Goal: Task Accomplishment & Management: Use online tool/utility

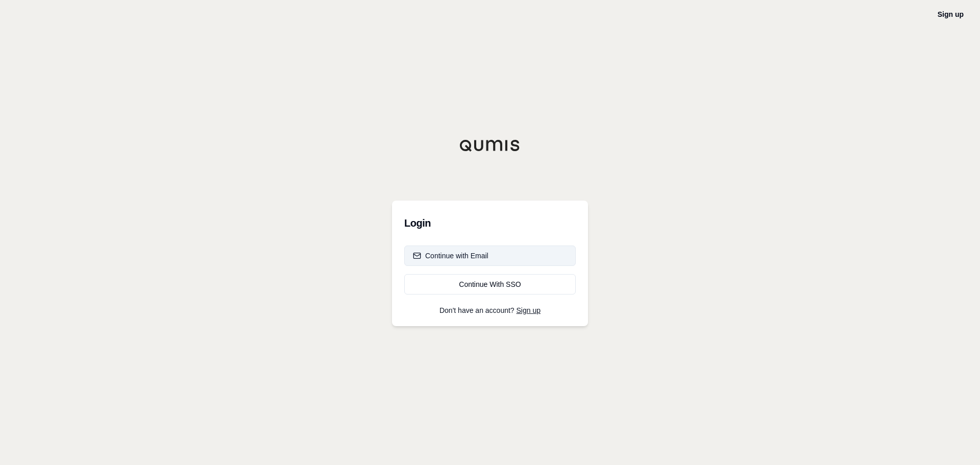
click at [494, 253] on button "Continue with Email" at bounding box center [489, 256] width 171 height 20
click at [480, 289] on div "Continue With SSO" at bounding box center [490, 284] width 154 height 10
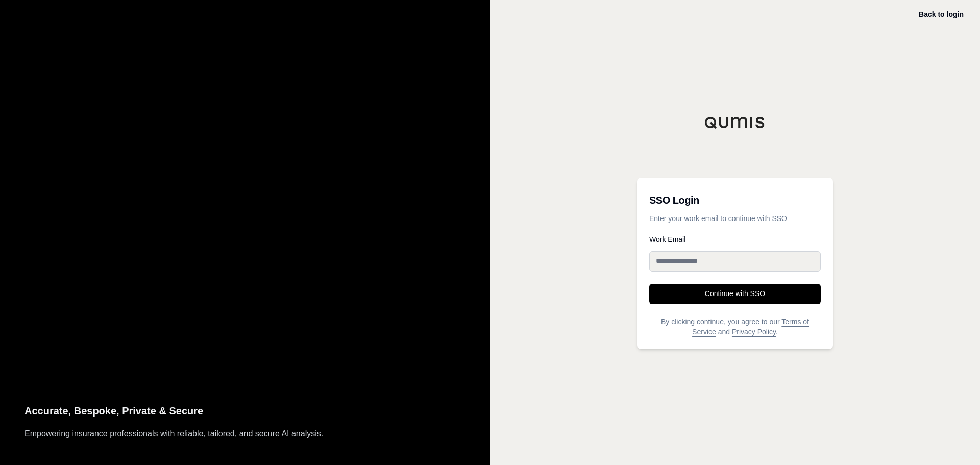
click at [764, 256] on input "Work Email" at bounding box center [734, 261] width 171 height 20
type input "**********"
click at [746, 294] on button "Continue with SSO" at bounding box center [734, 294] width 171 height 20
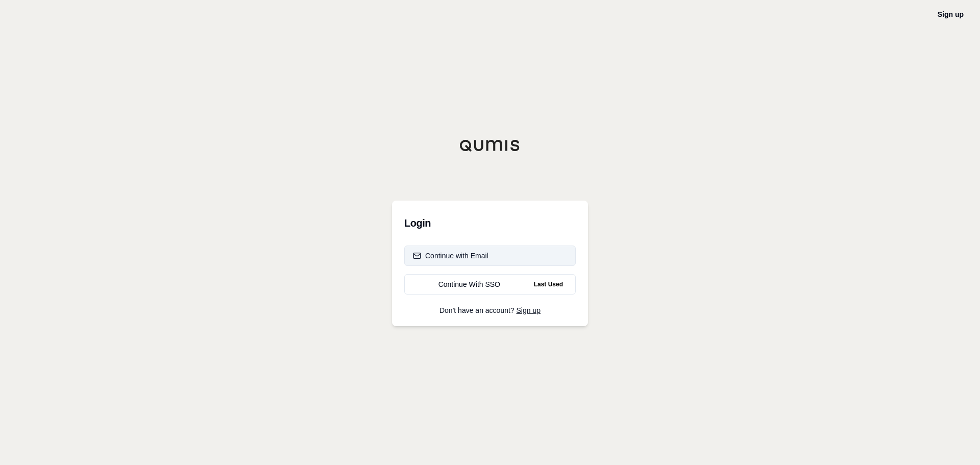
click at [472, 256] on div "Continue with Email" at bounding box center [451, 256] width 76 height 10
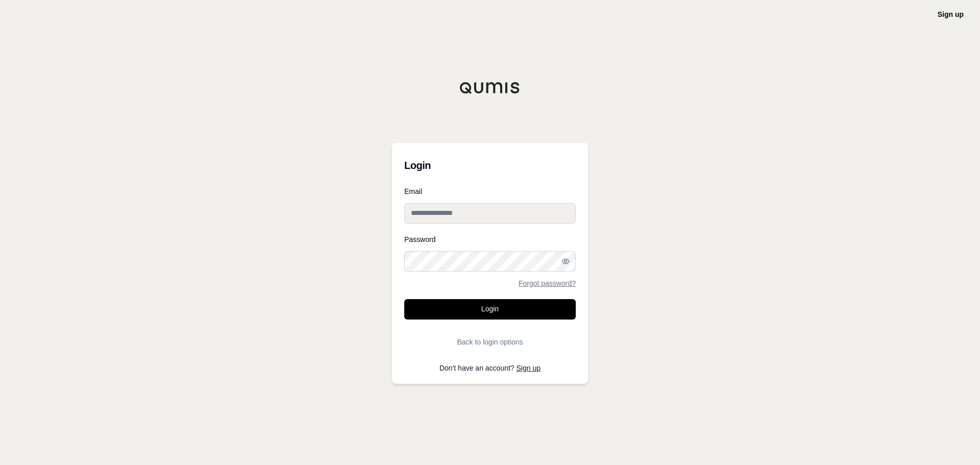
click at [466, 212] on input "Email" at bounding box center [489, 213] width 171 height 20
type input "**********"
click at [404, 299] on button "Login" at bounding box center [489, 309] width 171 height 20
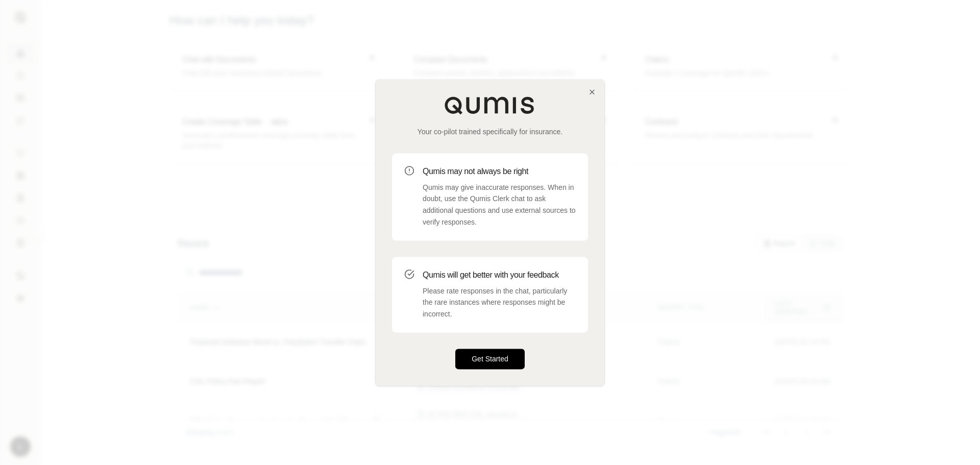
click at [482, 351] on button "Get Started" at bounding box center [489, 359] width 69 height 20
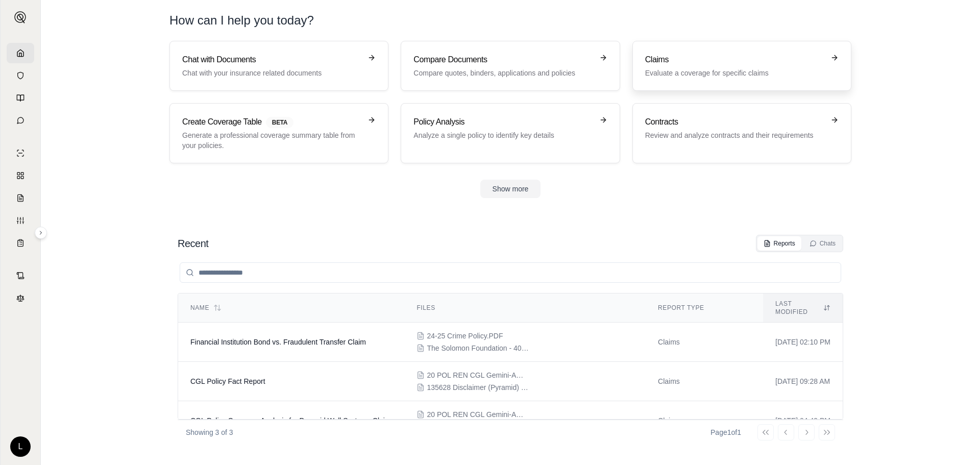
click at [737, 64] on h3 "Claims" at bounding box center [734, 60] width 179 height 12
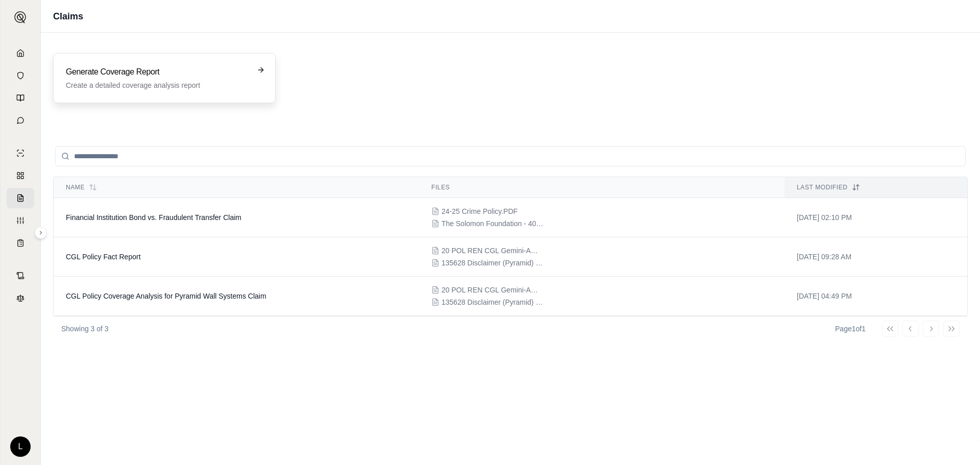
click at [171, 72] on h3 "Generate Coverage Report" at bounding box center [157, 72] width 183 height 12
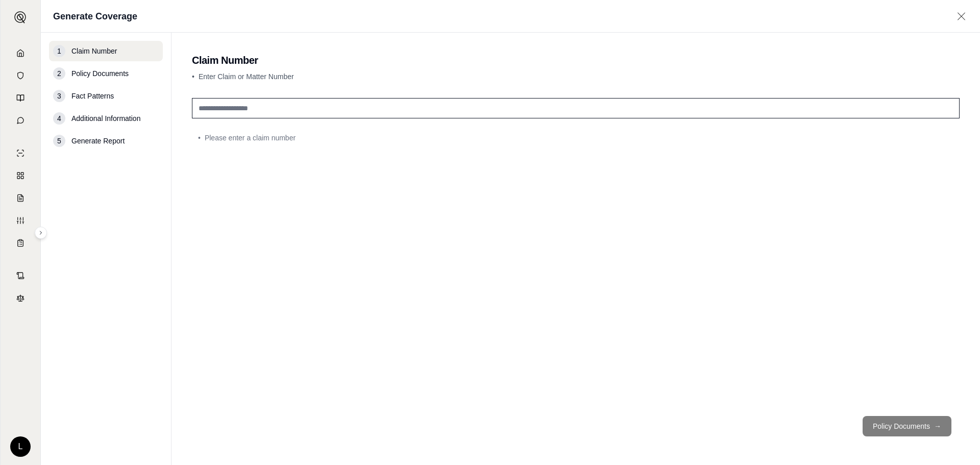
click at [268, 103] on input "text" at bounding box center [576, 108] width 768 height 20
type input "**********"
click at [879, 430] on button "Policy Documents →" at bounding box center [907, 426] width 89 height 20
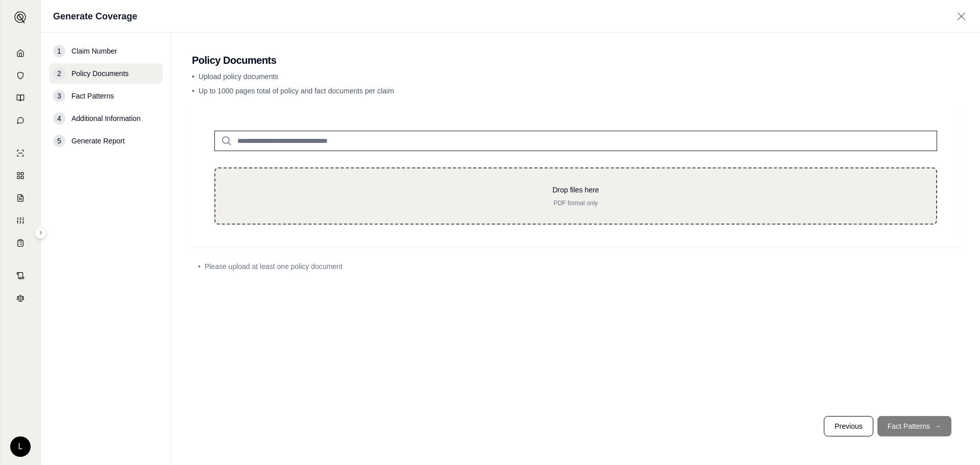
click at [573, 189] on p "Drop files here" at bounding box center [576, 190] width 688 height 10
type input "**********"
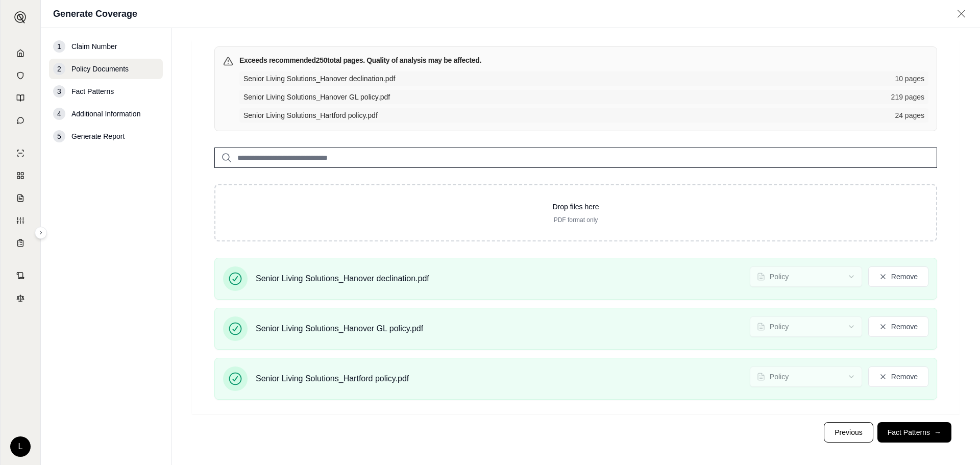
scroll to position [69, 0]
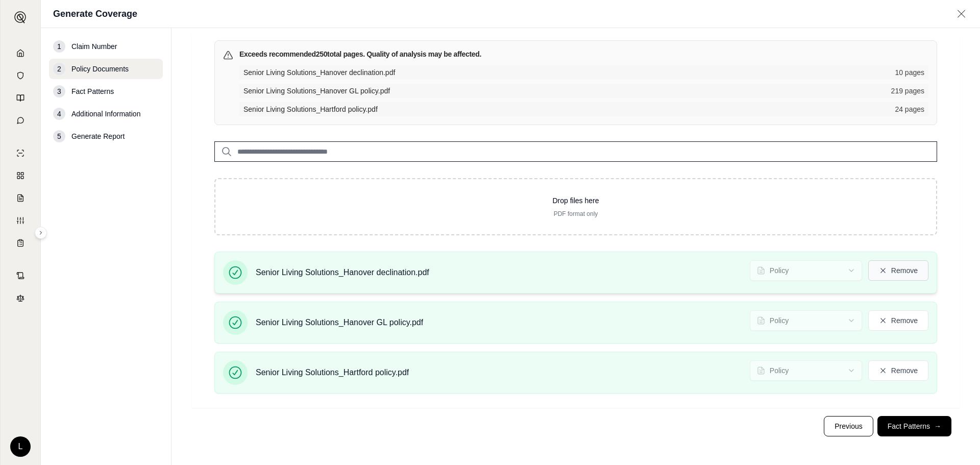
click at [904, 272] on button "Remove" at bounding box center [898, 270] width 60 height 20
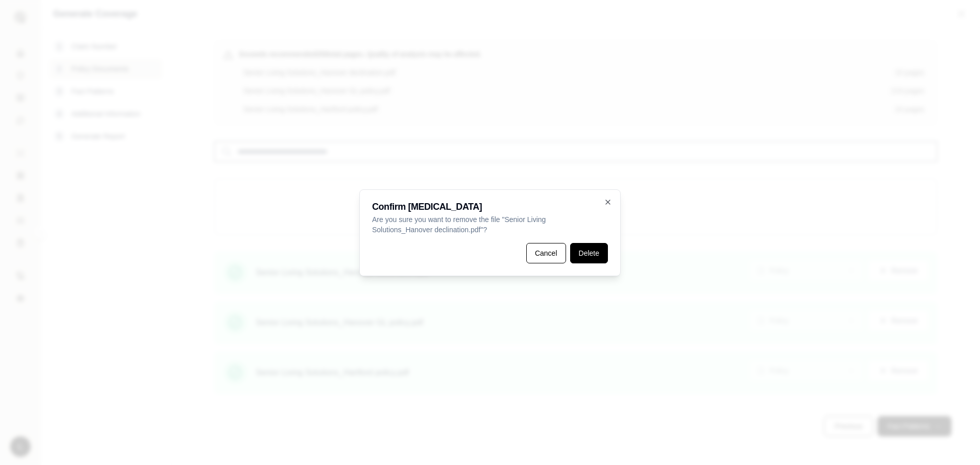
click at [586, 253] on button "Delete" at bounding box center [589, 253] width 38 height 20
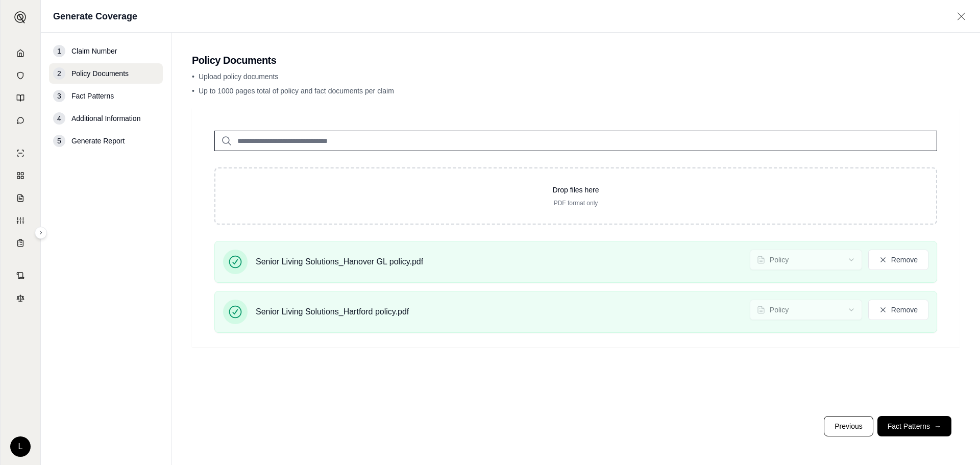
scroll to position [0, 0]
click at [902, 426] on button "Fact Patterns →" at bounding box center [914, 426] width 74 height 20
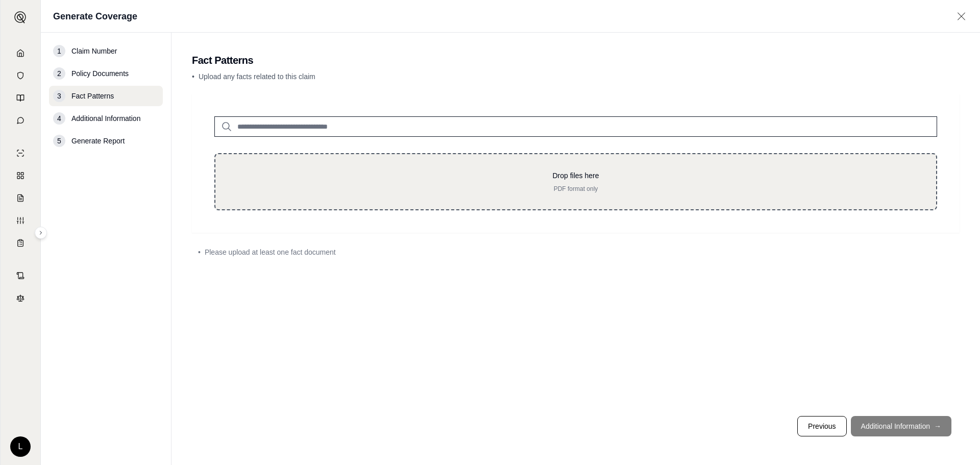
click at [475, 186] on p "PDF format only" at bounding box center [576, 189] width 688 height 8
type input "**********"
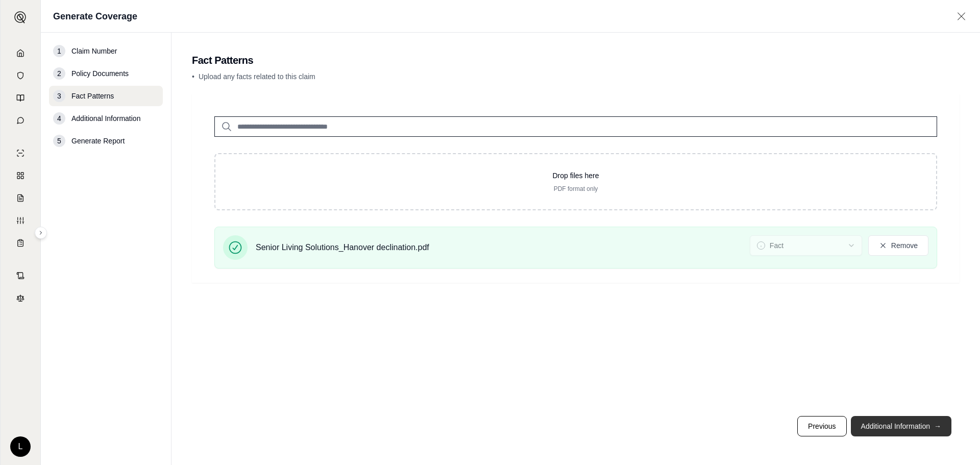
click at [913, 424] on button "Additional Information →" at bounding box center [901, 426] width 101 height 20
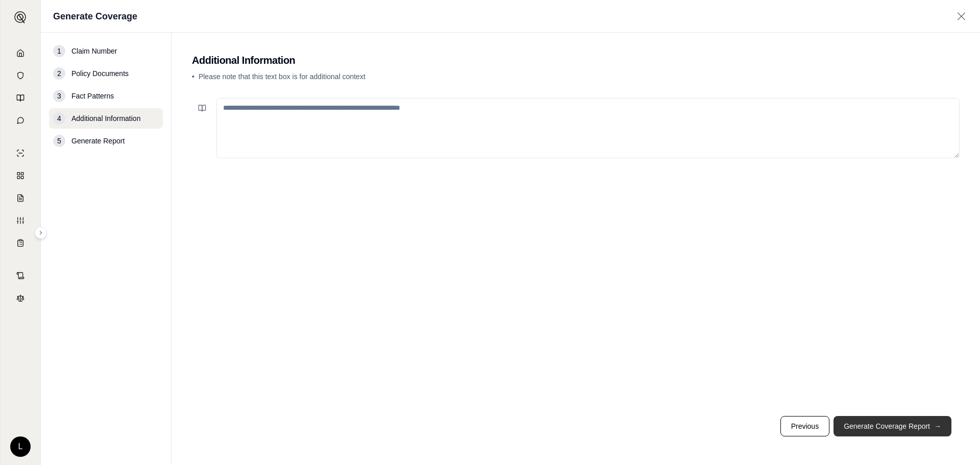
click at [892, 423] on button "Generate Coverage Report →" at bounding box center [892, 426] width 118 height 20
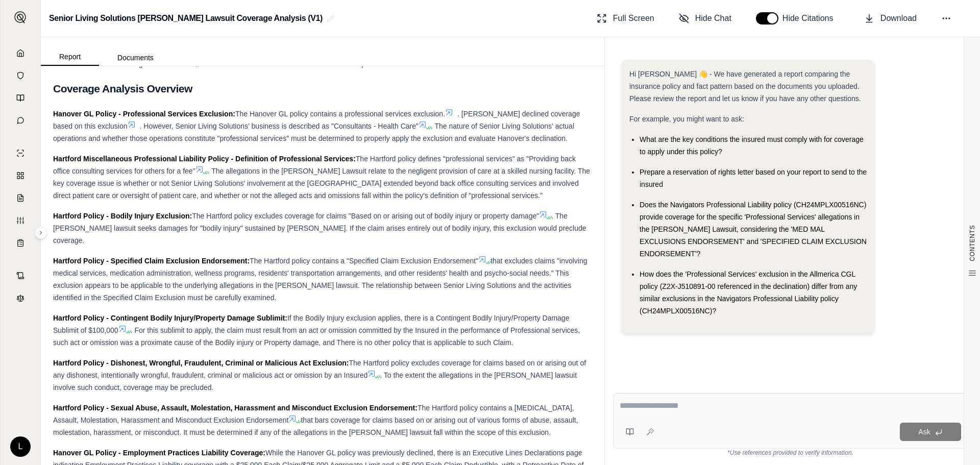
scroll to position [817, 0]
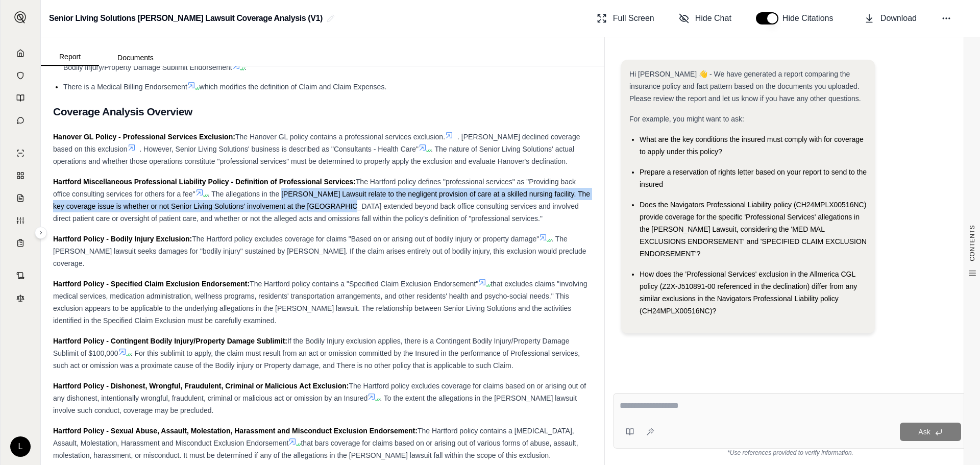
drag, startPoint x: 286, startPoint y: 195, endPoint x: 361, endPoint y: 204, distance: 75.6
click at [361, 204] on span ". The allegations in the [PERSON_NAME] Lawsuit relate to the negligent provisio…" at bounding box center [321, 206] width 537 height 33
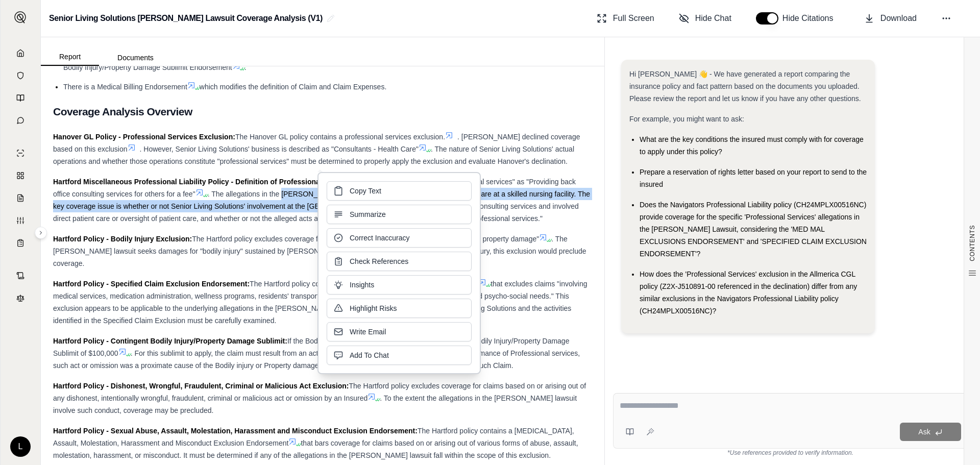
click at [508, 198] on div "Hartford Miscellaneous Professional Liability Policy - Definition of Profession…" at bounding box center [322, 200] width 539 height 49
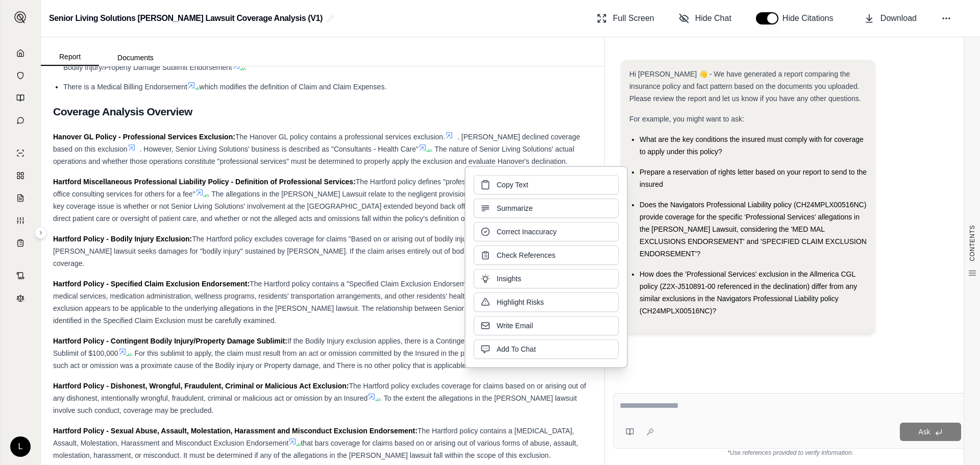
click at [247, 206] on span ". The allegations in the [PERSON_NAME] Lawsuit relate to the negligent provisio…" at bounding box center [321, 206] width 537 height 33
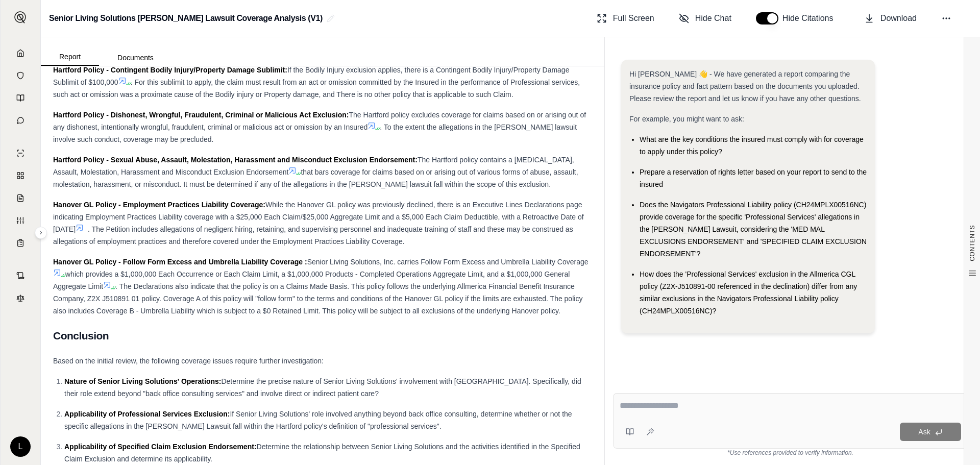
scroll to position [1159, 0]
